Goal: Navigation & Orientation: Find specific page/section

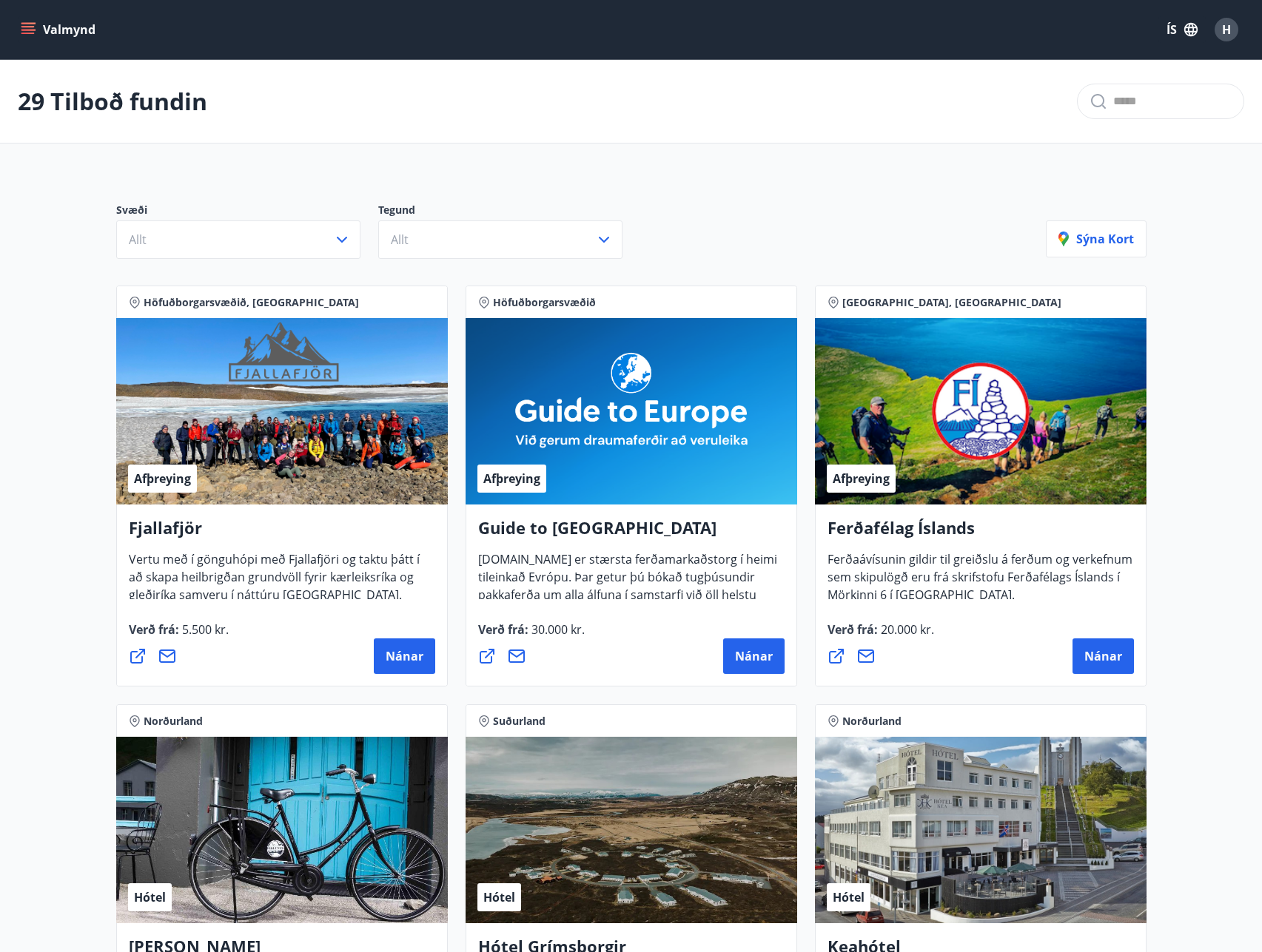
click at [32, 31] on icon "menu" at bounding box center [28, 29] width 15 height 15
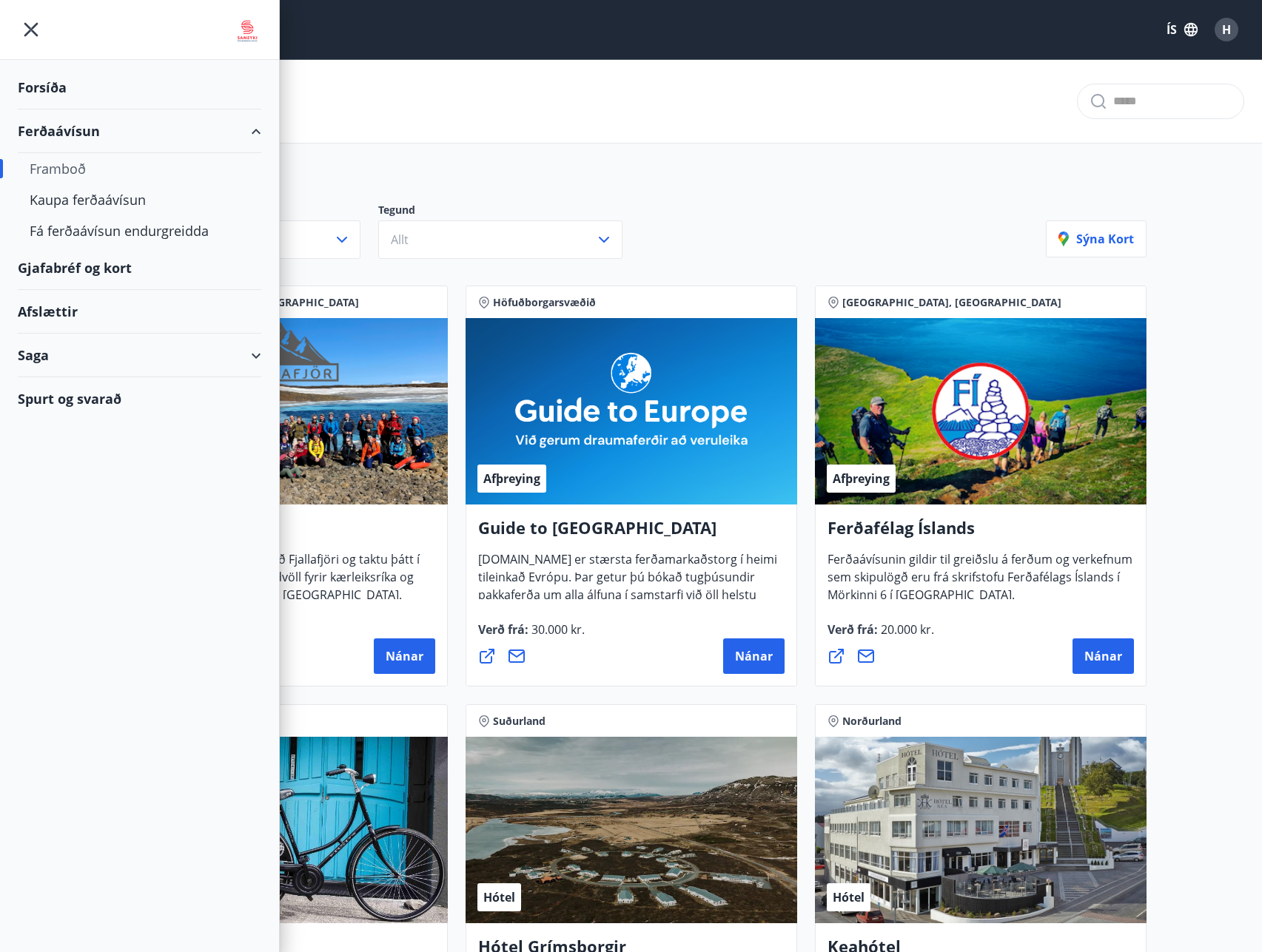
click at [261, 357] on icon at bounding box center [256, 356] width 18 height 18
click at [64, 200] on div "Kaupa ferðaávísun" at bounding box center [139, 199] width 220 height 31
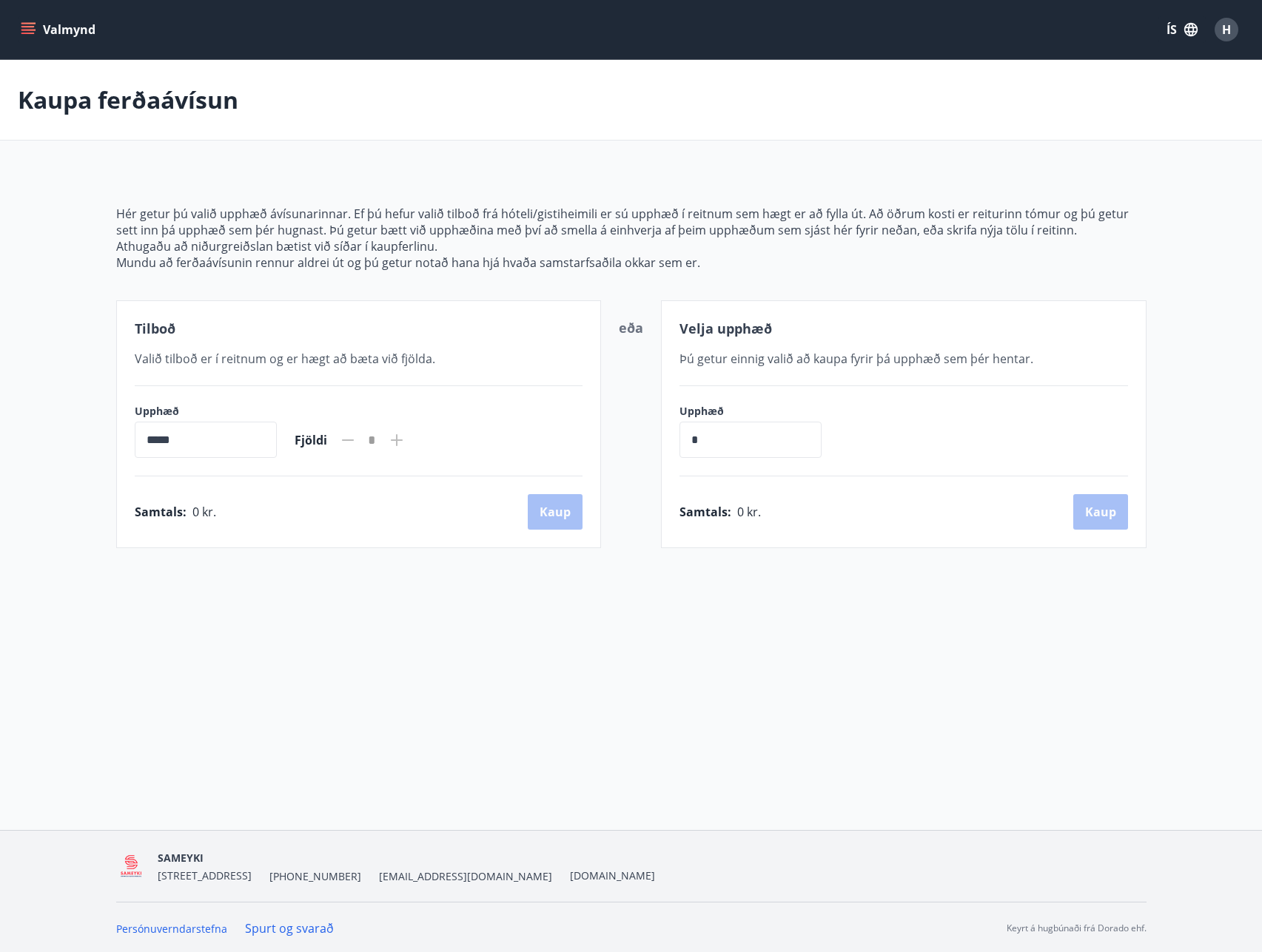
click at [30, 30] on icon "menu" at bounding box center [30, 29] width 16 height 1
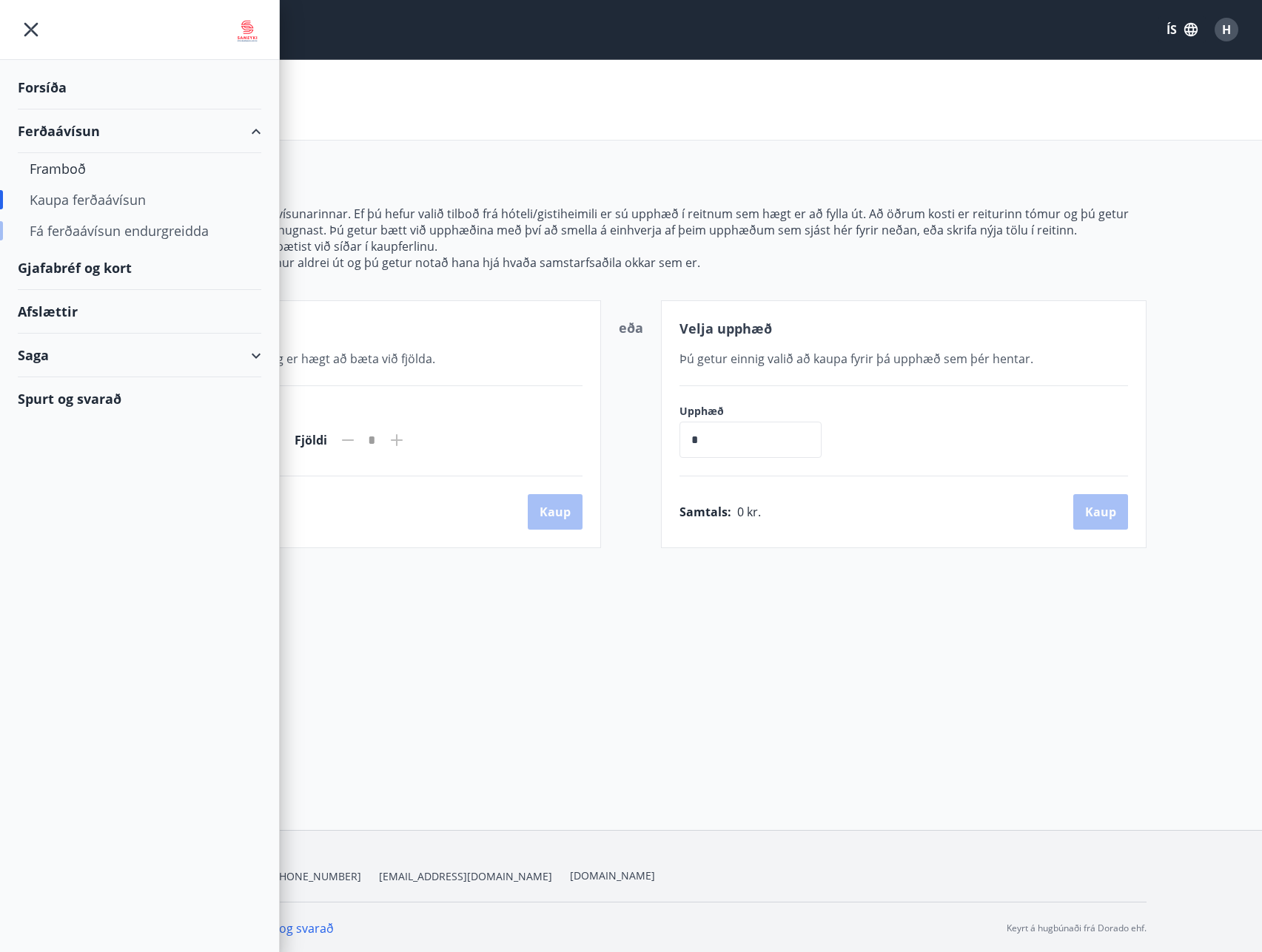
click at [94, 234] on div "Fá ferðaávísun endurgreidda" at bounding box center [139, 230] width 220 height 31
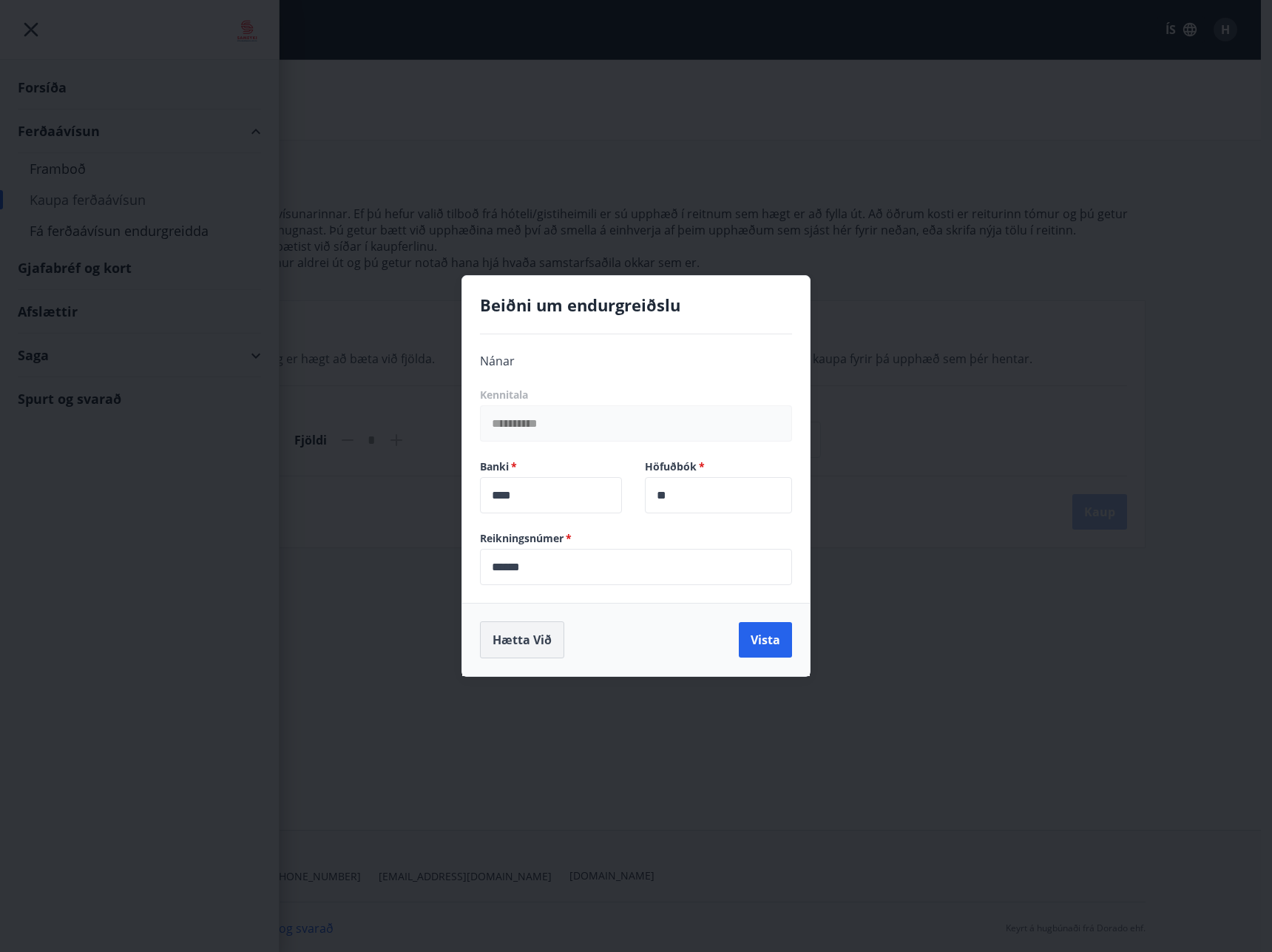
click at [544, 645] on button "Hætta við" at bounding box center [522, 640] width 85 height 37
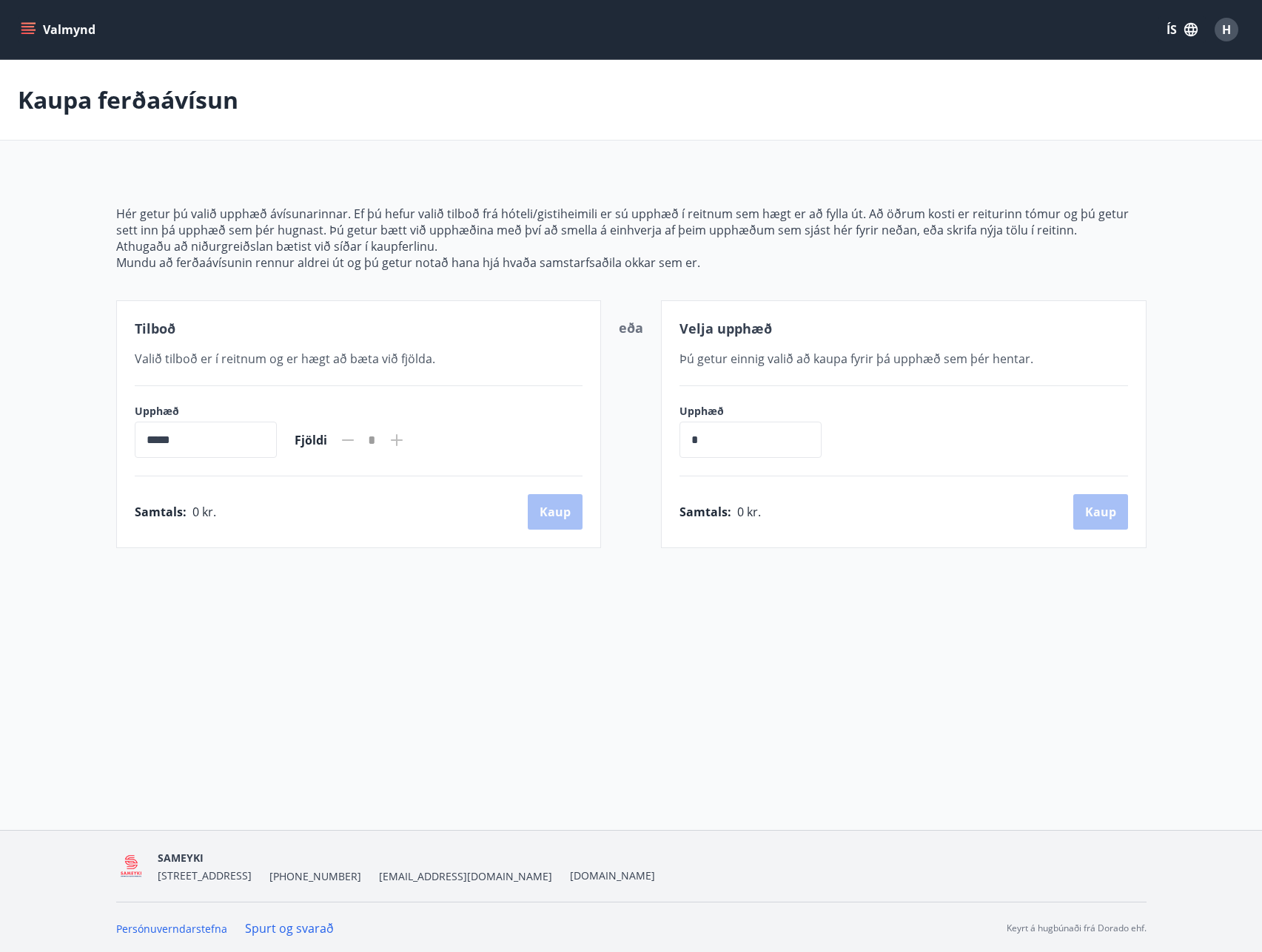
click at [32, 23] on icon "menu" at bounding box center [28, 29] width 15 height 15
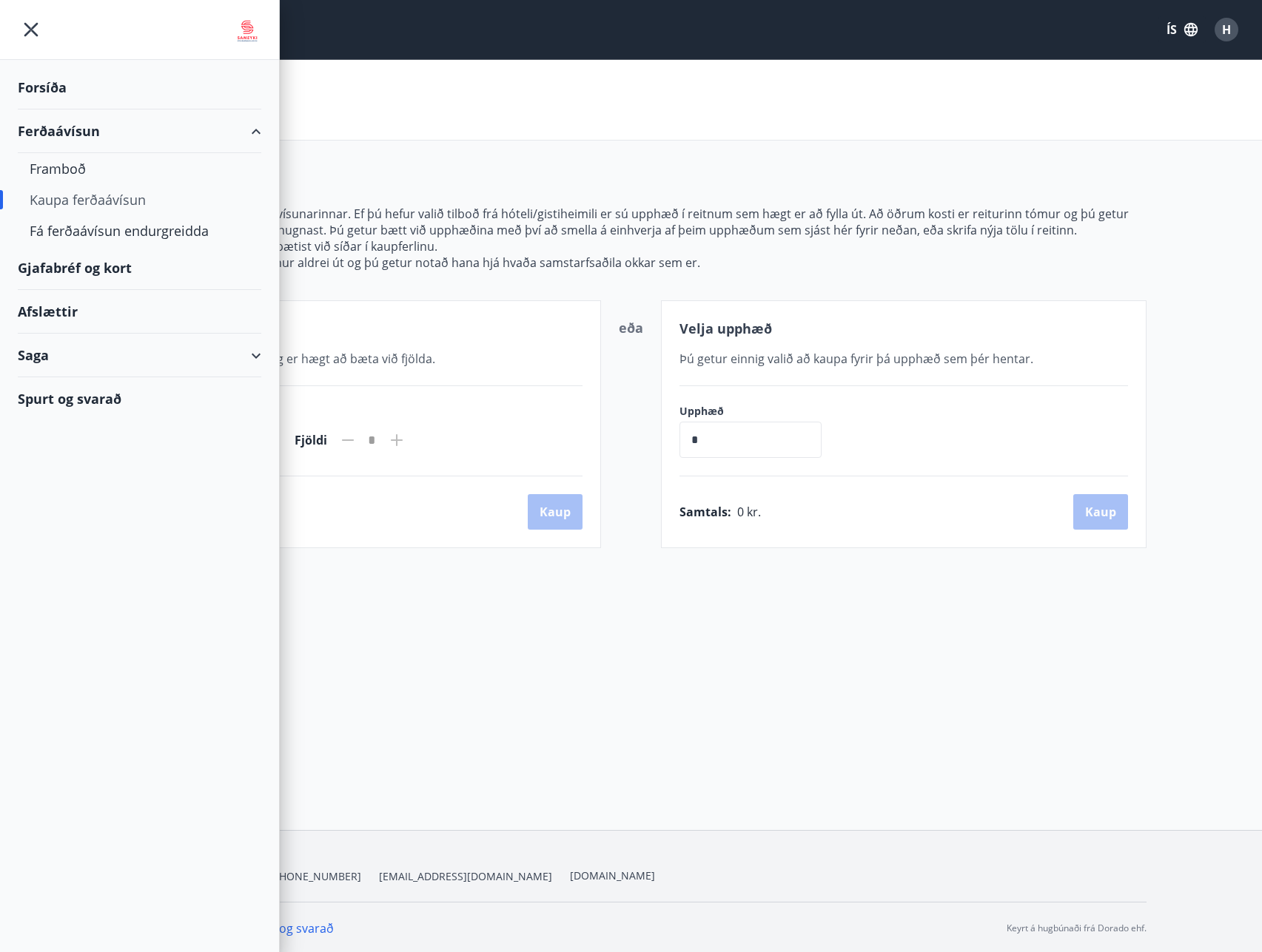
click at [62, 270] on div "Gjafabréf og kort" at bounding box center [139, 269] width 244 height 44
drag, startPoint x: 578, startPoint y: 67, endPoint x: 686, endPoint y: 49, distance: 109.5
click at [585, 66] on div "Kaupa ferðaávísun" at bounding box center [631, 99] width 1262 height 81
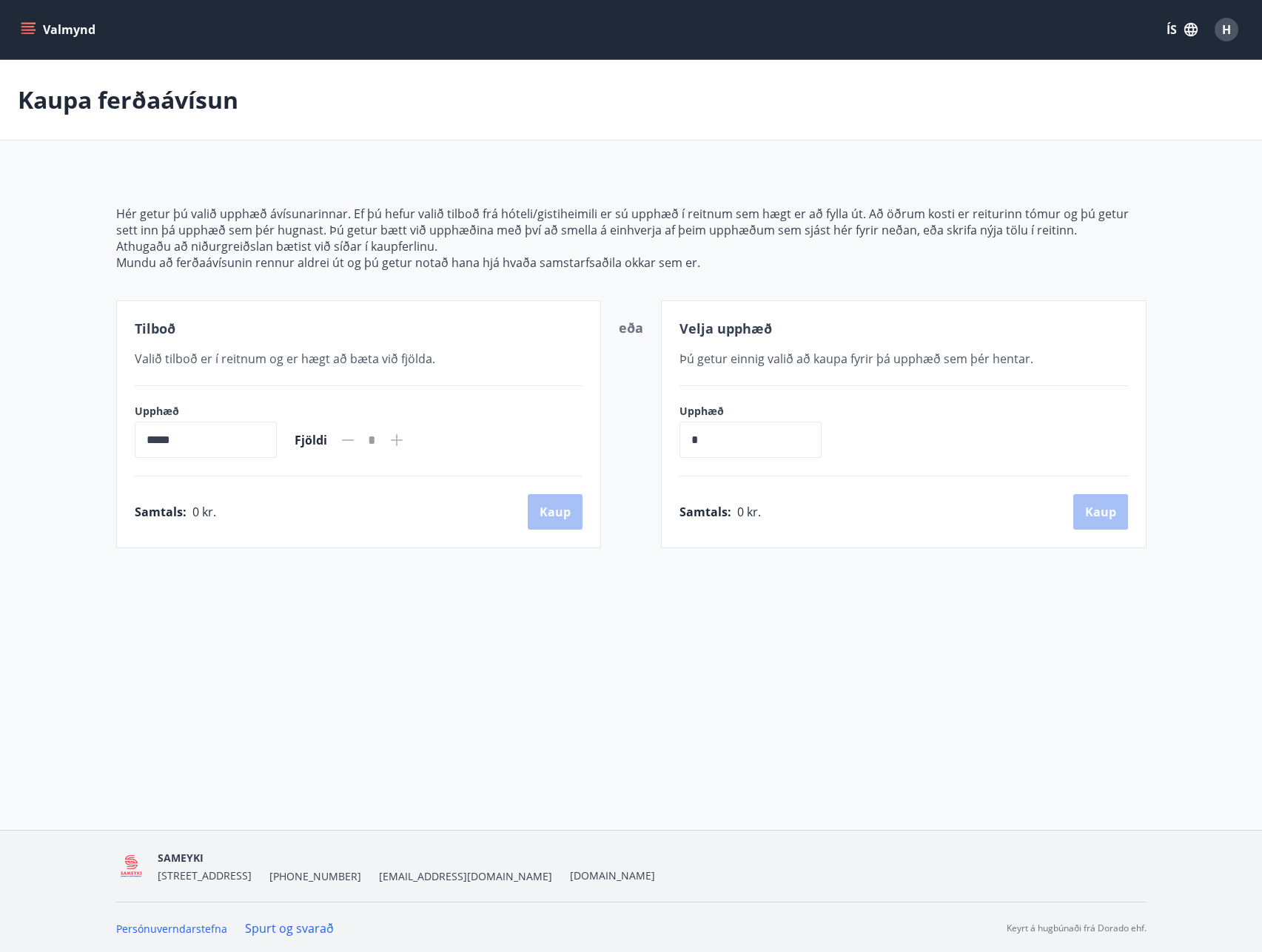
click at [33, 27] on icon "menu" at bounding box center [28, 26] width 13 height 1
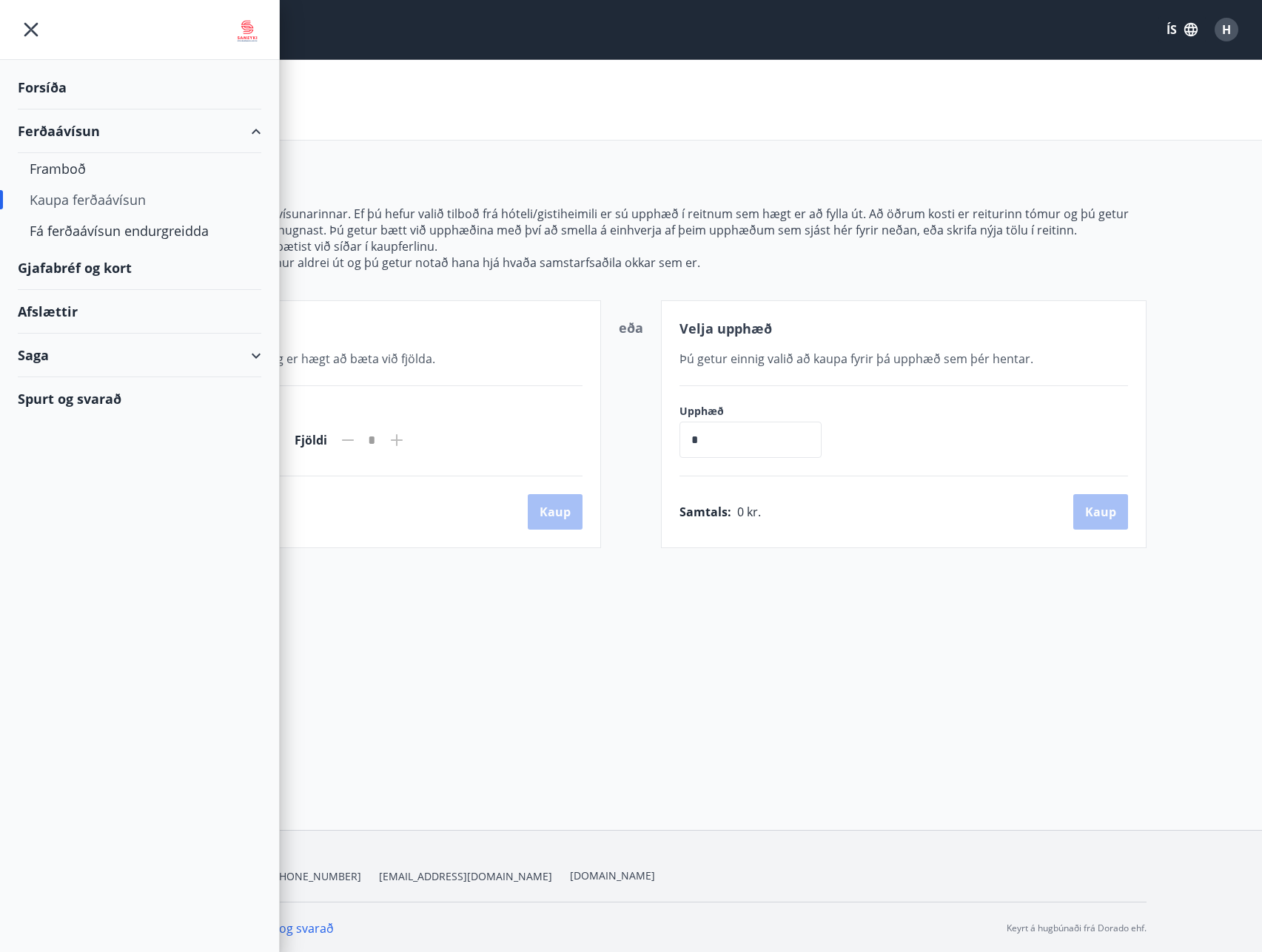
click at [45, 83] on div "Forsíða" at bounding box center [139, 88] width 244 height 44
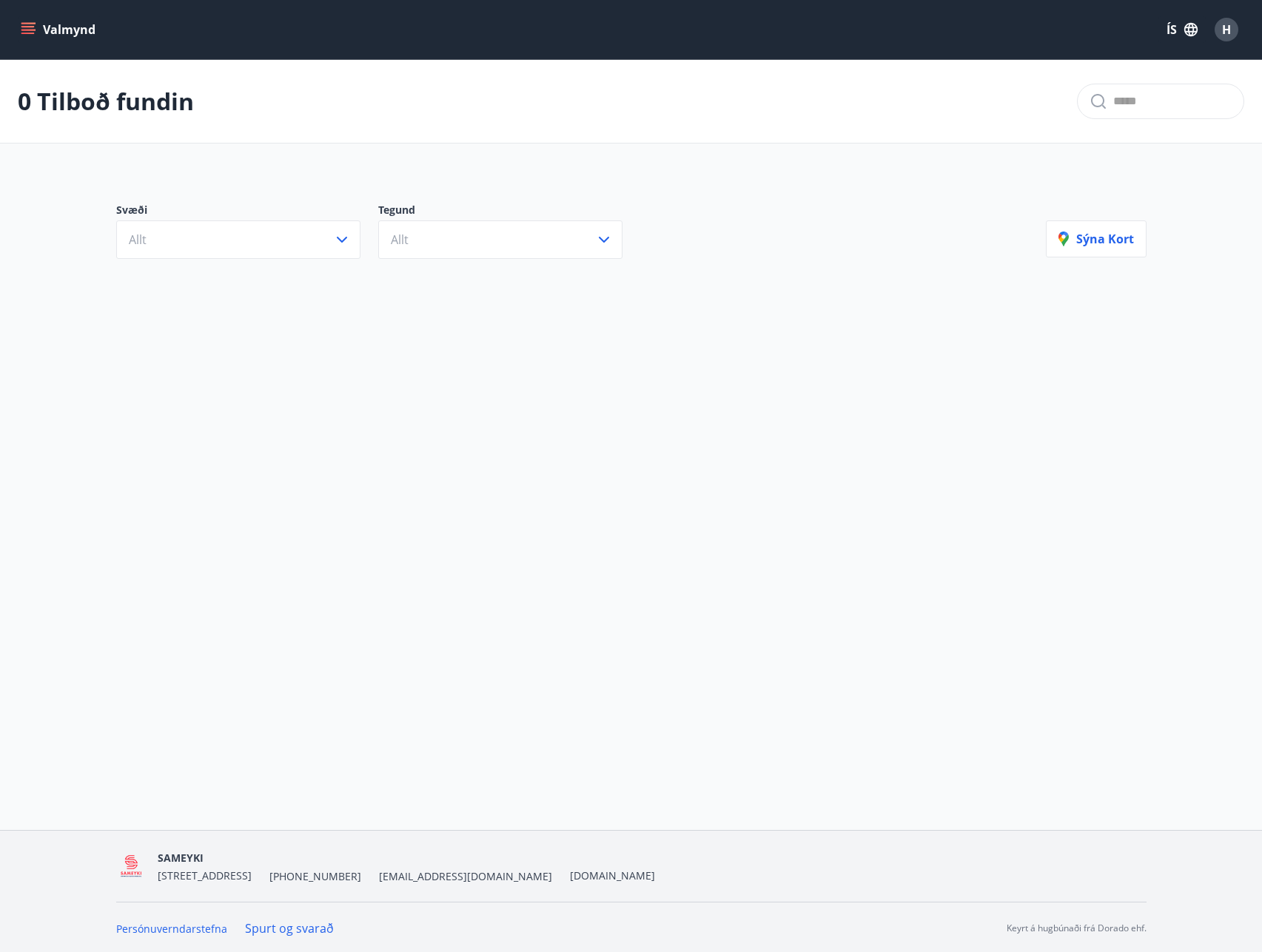
click at [40, 25] on button "Valmynd" at bounding box center [60, 29] width 84 height 27
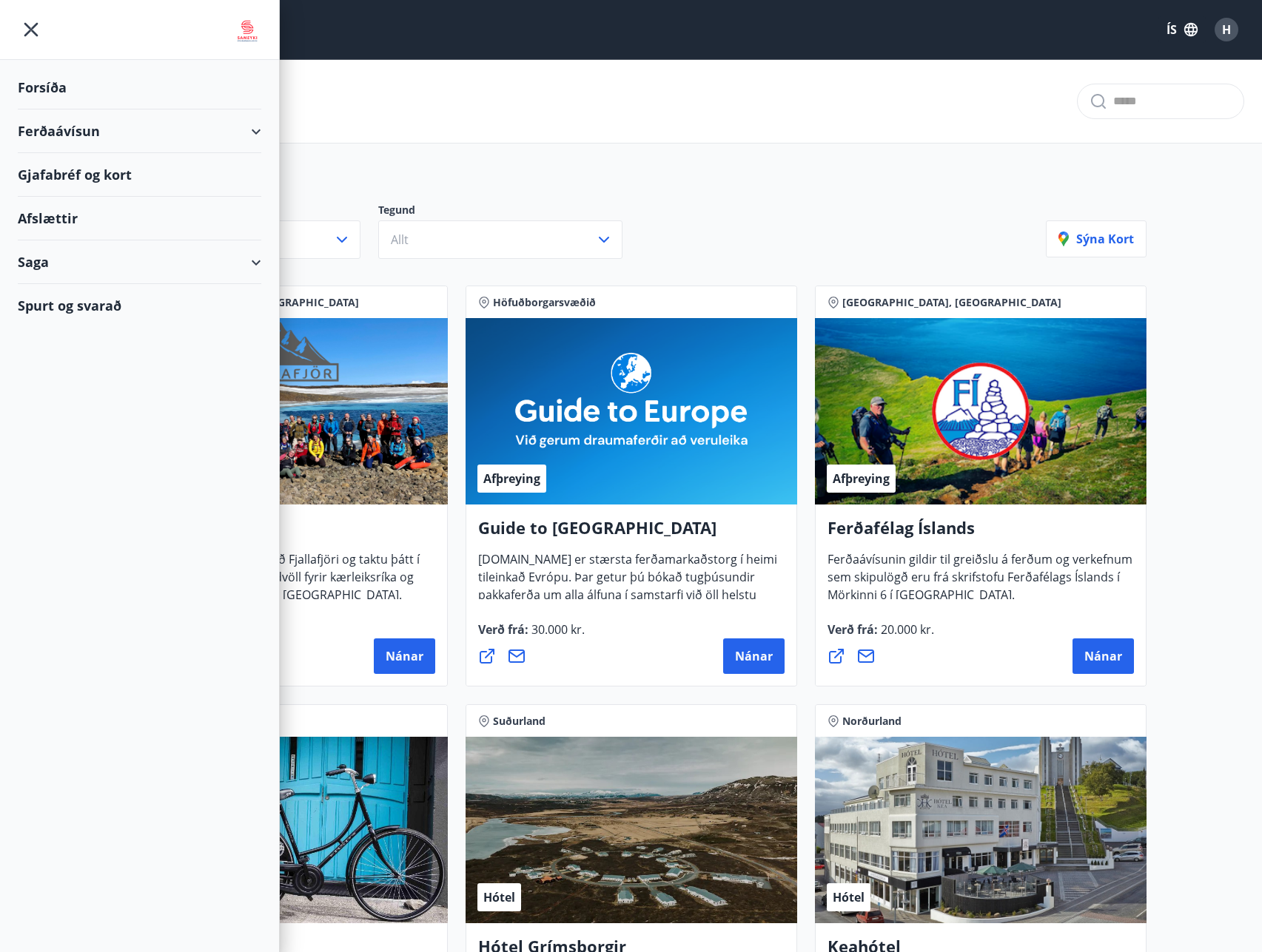
click at [261, 264] on div "Saga" at bounding box center [139, 263] width 244 height 44
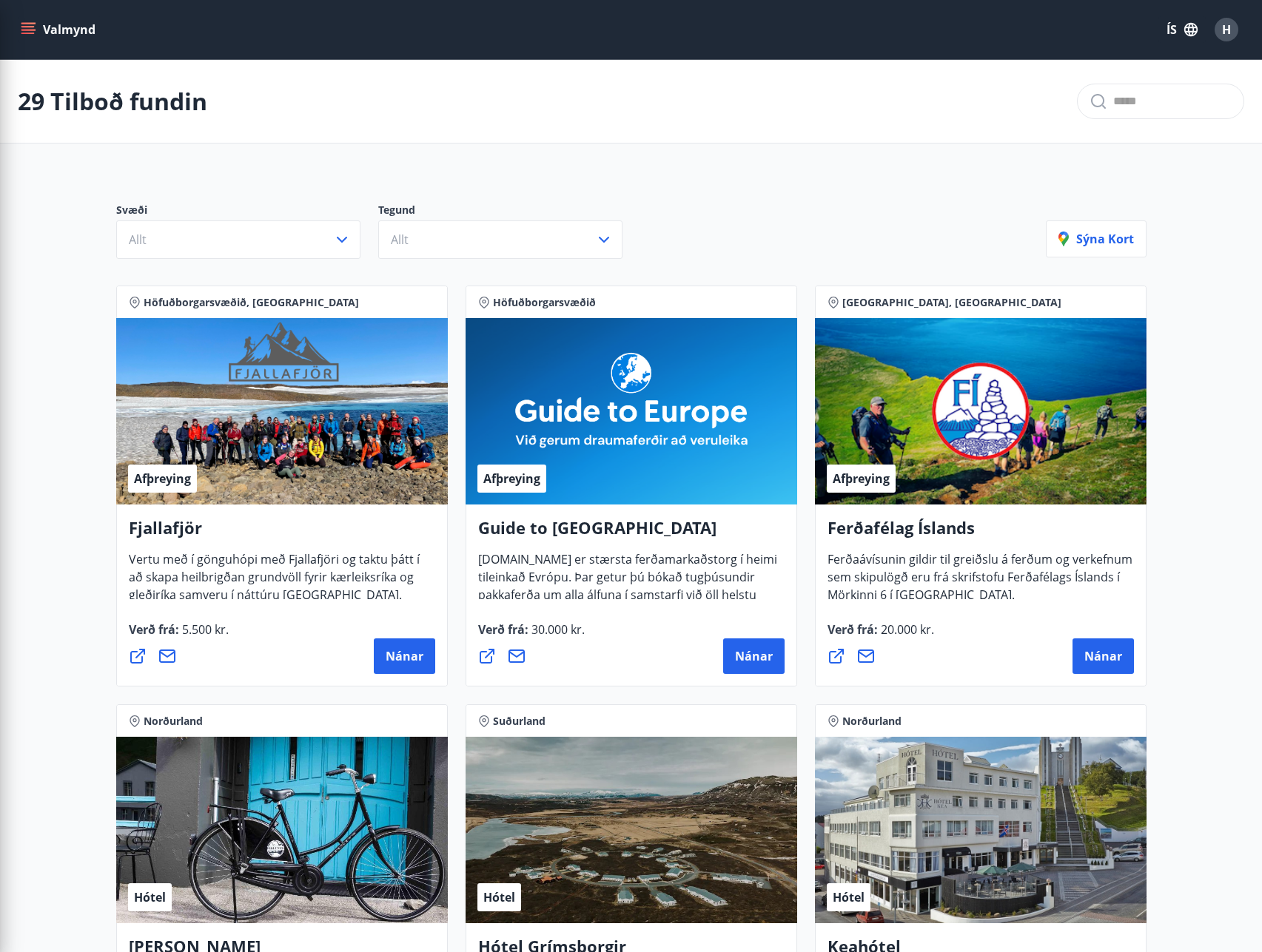
click at [28, 28] on icon "menu" at bounding box center [28, 29] width 15 height 15
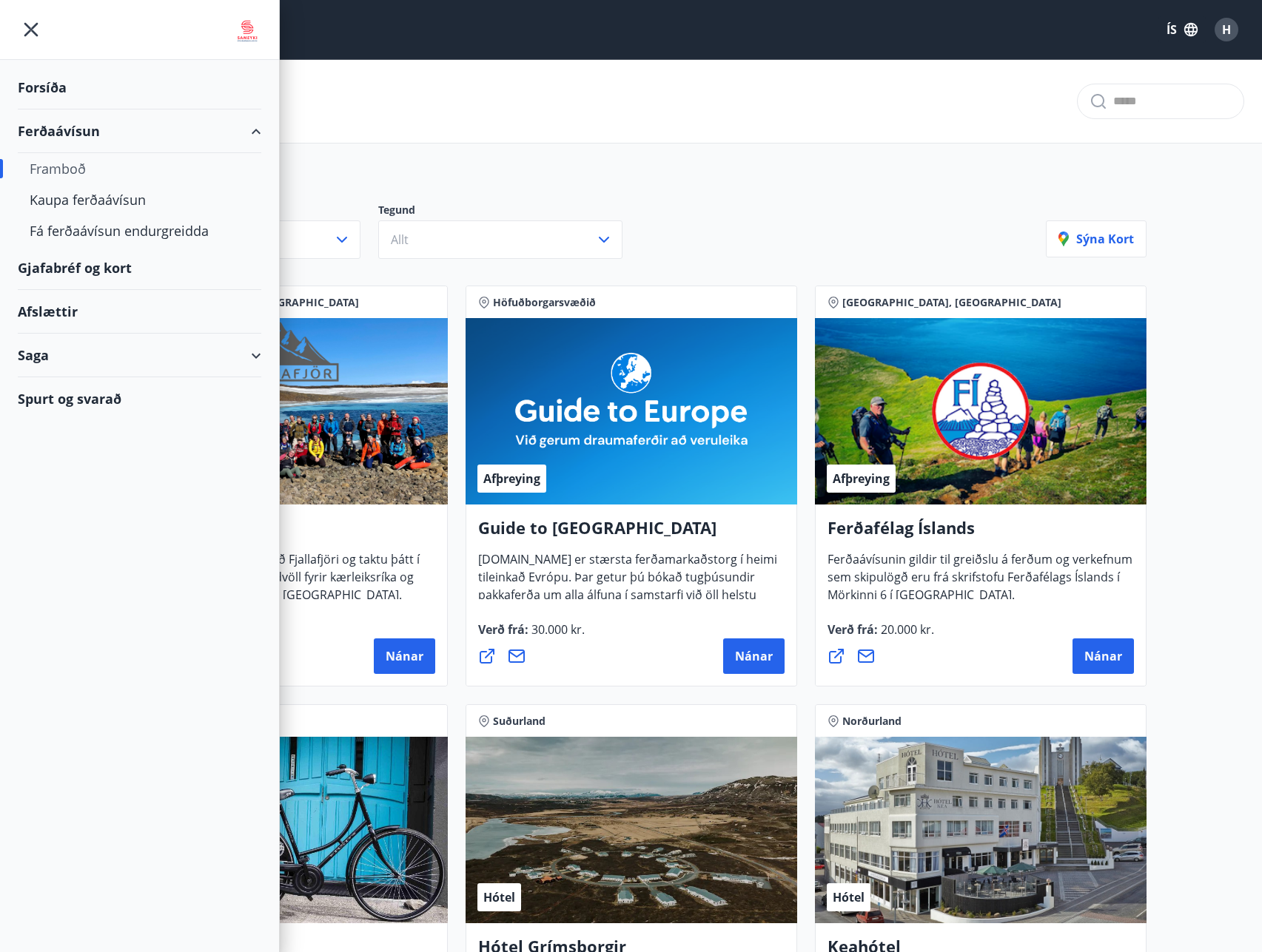
click at [72, 395] on div "Spurt og svarað" at bounding box center [139, 398] width 244 height 43
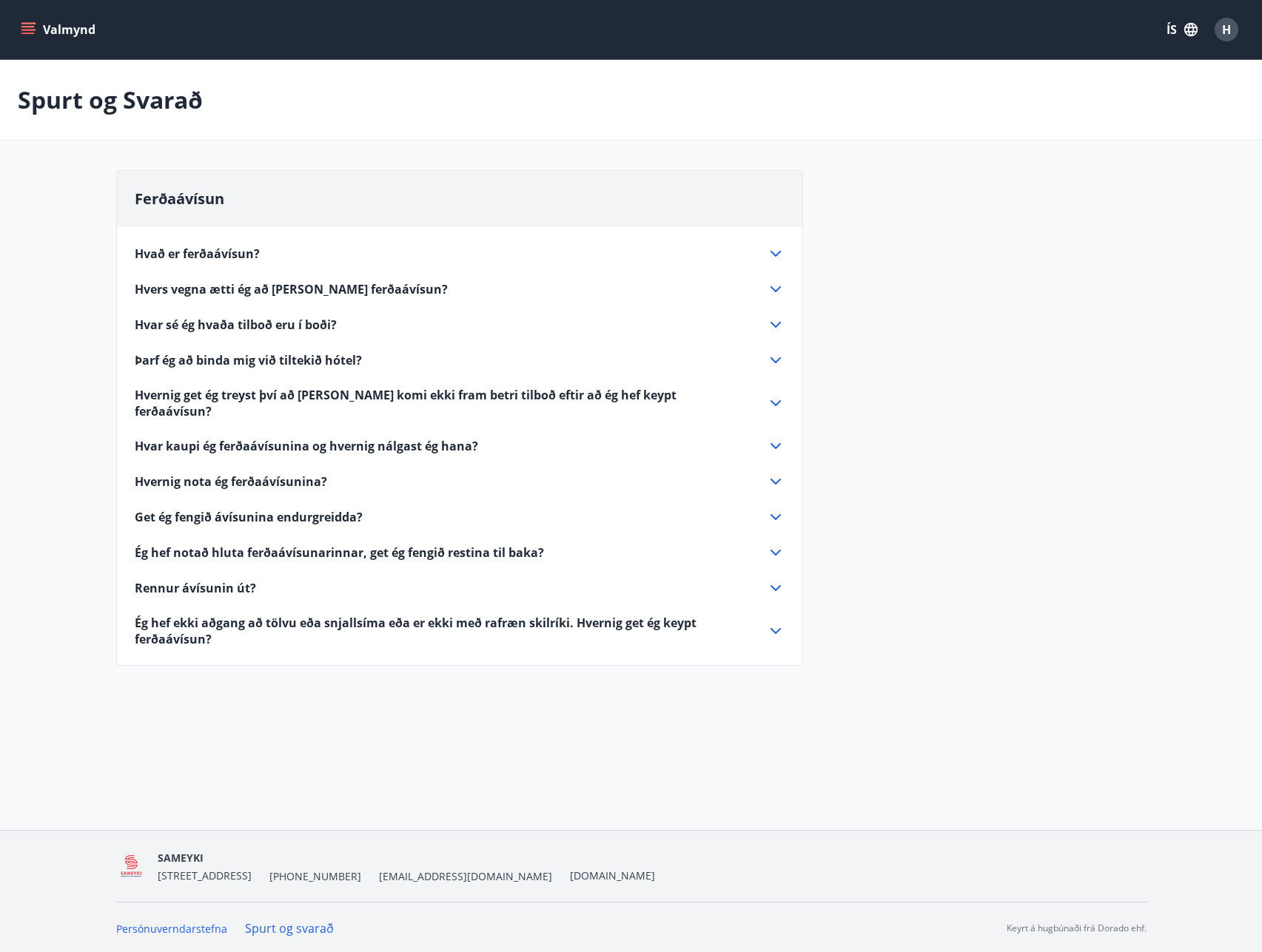
click at [31, 19] on button "Valmynd" at bounding box center [60, 29] width 84 height 27
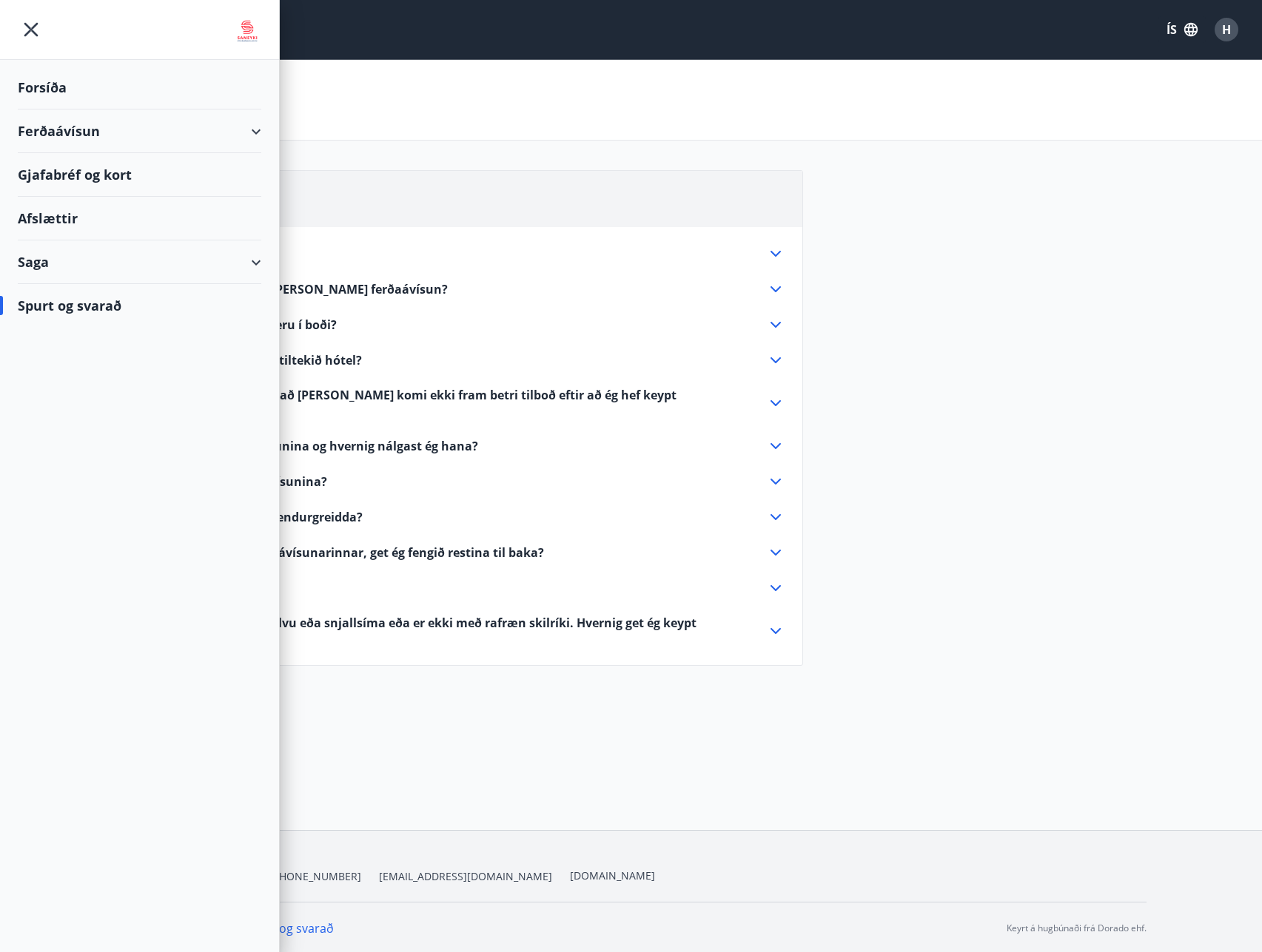
click at [54, 86] on div "Forsíða" at bounding box center [139, 88] width 244 height 44
